Goal: Task Accomplishment & Management: Manage account settings

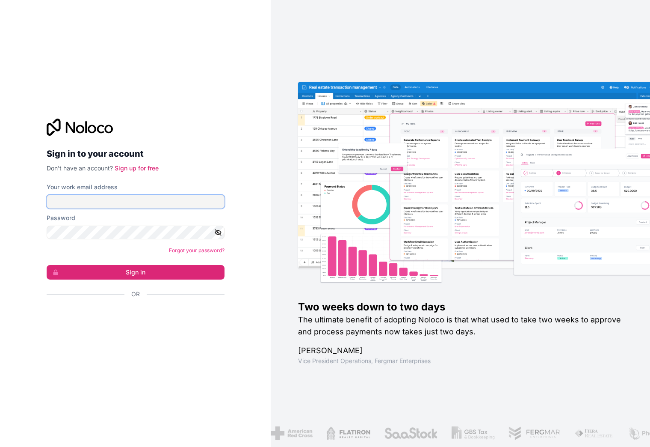
click at [122, 203] on input "Your work email address" at bounding box center [136, 202] width 178 height 14
click at [190, 126] on div at bounding box center [136, 127] width 178 height 17
click at [106, 199] on input "Your work email address" at bounding box center [136, 202] width 178 height 14
click at [144, 202] on input "Your work email address" at bounding box center [136, 202] width 178 height 14
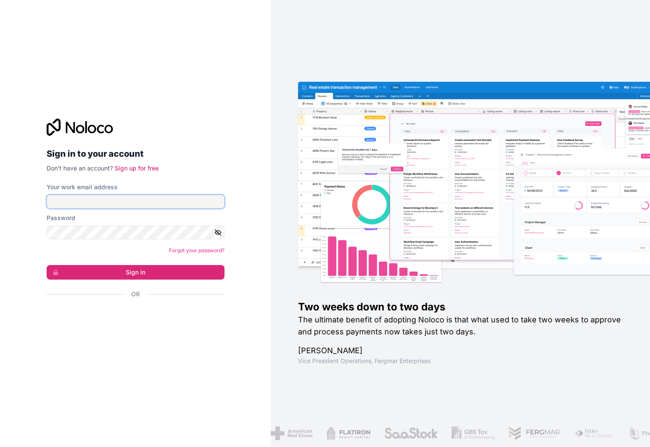
click at [225, 203] on nordpass-icon at bounding box center [225, 202] width 0 height 14
click at [139, 202] on input "Your work email address" at bounding box center [136, 202] width 178 height 14
click at [148, 199] on input "Your work email address" at bounding box center [136, 202] width 178 height 14
paste input "naim.elharrati@neptunedigital.co.uk"
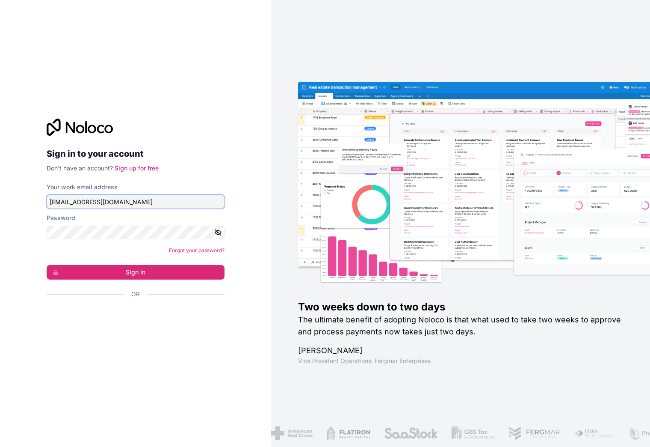
type input "naim.elharrati@neptunedigital.co.uk"
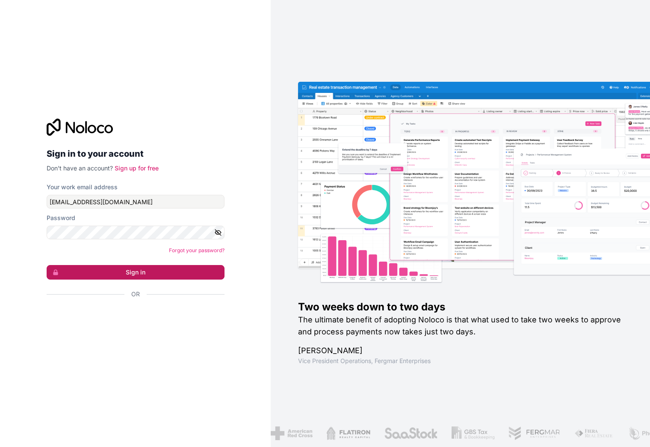
click at [164, 272] on button "Sign in" at bounding box center [136, 272] width 178 height 15
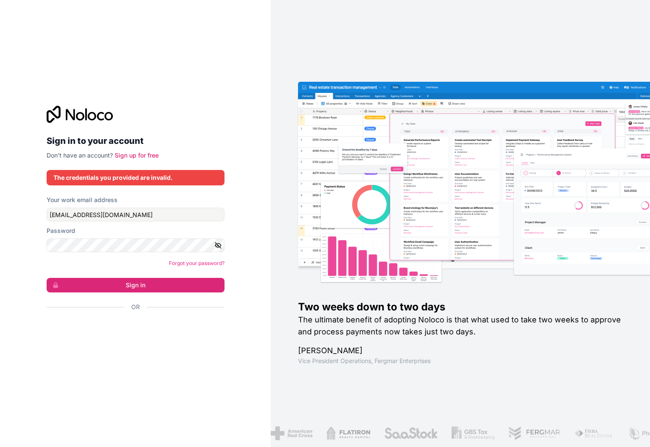
click at [96, 115] on icon at bounding box center [92, 116] width 9 height 9
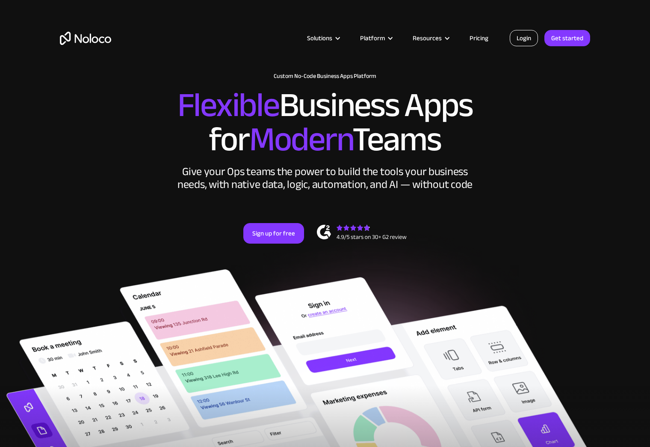
click at [525, 38] on link "Login" at bounding box center [524, 38] width 28 height 16
